Goal: Find specific page/section: Find specific page/section

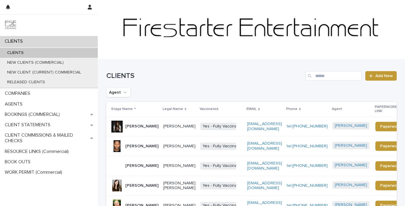
click at [314, 76] on div "Search" at bounding box center [309, 75] width 9 height 9
click at [325, 73] on input "Search" at bounding box center [333, 75] width 56 height 9
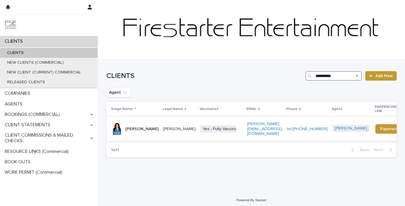
type input "*********"
click at [140, 126] on p "[PERSON_NAME]" at bounding box center [141, 128] width 33 height 5
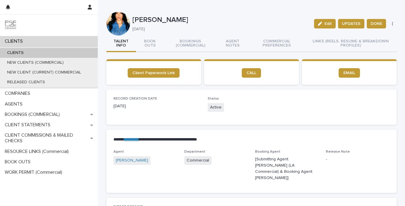
click at [39, 41] on div "CLIENTS" at bounding box center [49, 41] width 98 height 10
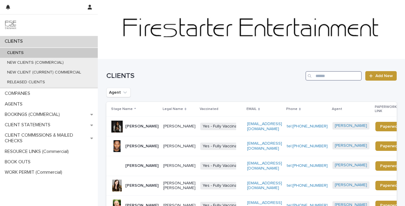
click at [323, 74] on input "Search" at bounding box center [333, 75] width 56 height 9
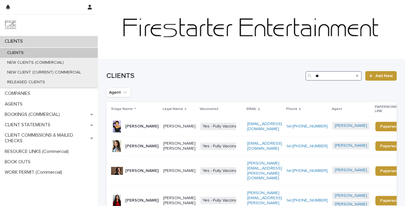
type input "*"
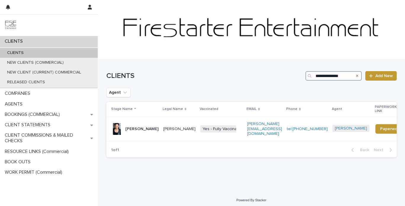
click at [325, 77] on input "**********" at bounding box center [333, 75] width 56 height 9
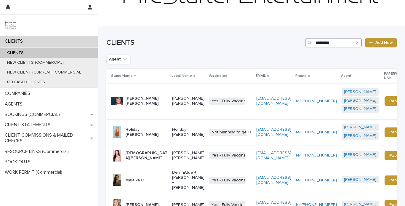
scroll to position [47, 0]
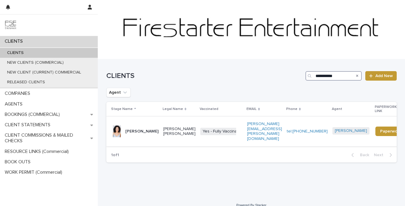
type input "**********"
click at [138, 129] on p "[PERSON_NAME]" at bounding box center [141, 131] width 33 height 5
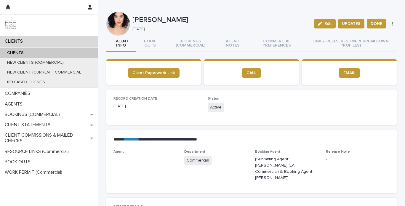
drag, startPoint x: 199, startPoint y: 20, endPoint x: 132, endPoint y: 20, distance: 67.2
click at [132, 20] on div "[PERSON_NAME] [DATE] Edit UPDATES DONE RELEASE LOCATION HEADSHOT UNION UPDATE" at bounding box center [251, 24] width 290 height 24
copy div "[PERSON_NAME]"
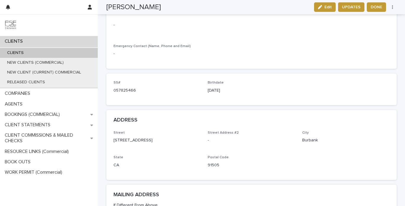
scroll to position [181, 0]
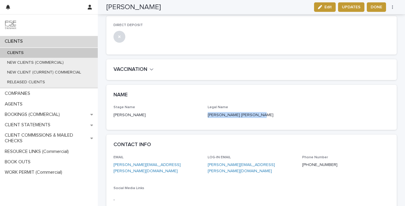
drag, startPoint x: 207, startPoint y: 109, endPoint x: 278, endPoint y: 115, distance: 71.0
click at [278, 115] on div "Stage Name [PERSON_NAME] Legal Name [PERSON_NAME] [PERSON_NAME]" at bounding box center [251, 113] width 276 height 17
copy p "[PERSON_NAME] [PERSON_NAME]"
click at [186, 85] on div "NAME" at bounding box center [251, 95] width 290 height 21
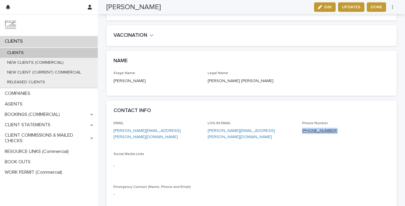
copy link "[PHONE_NUMBER]"
